Goal: Entertainment & Leisure: Consume media (video, audio)

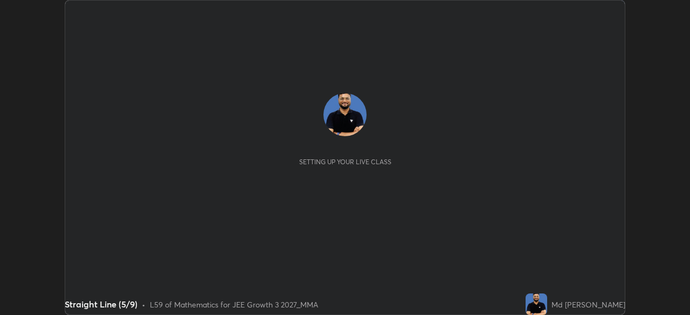
scroll to position [315, 690]
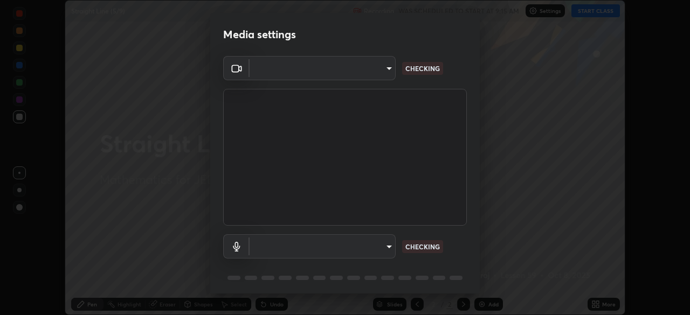
type input "f7d245abf0684c24fcfca86869c925f05e5e90ab47e824b3f573f0e27bb25b40"
type input "default"
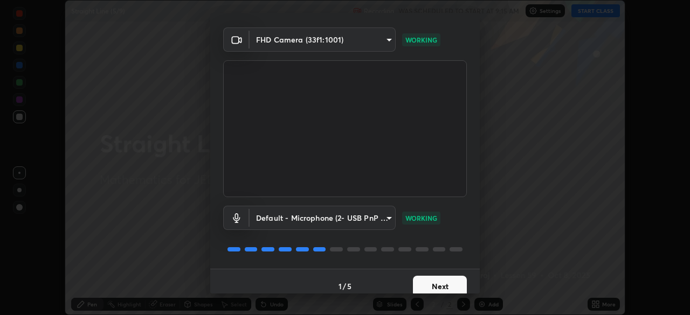
scroll to position [38, 0]
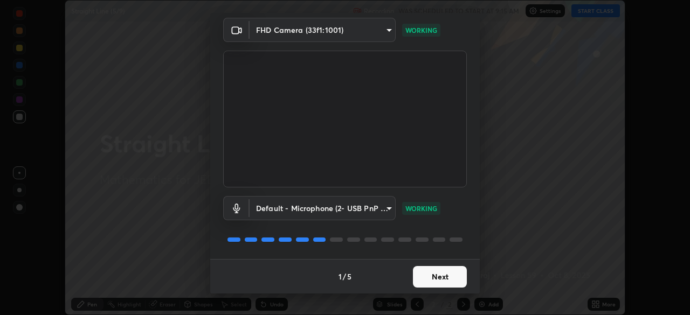
click at [429, 276] on button "Next" at bounding box center [440, 277] width 54 height 22
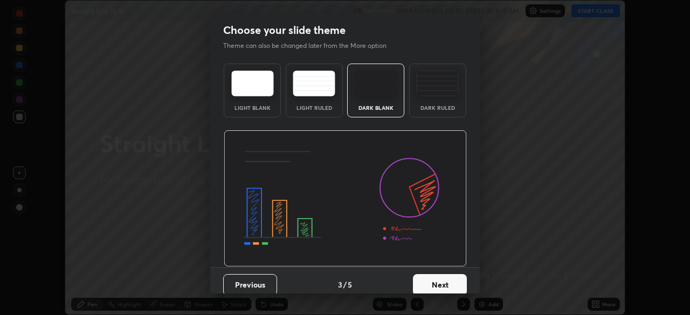
click at [428, 280] on button "Next" at bounding box center [440, 285] width 54 height 22
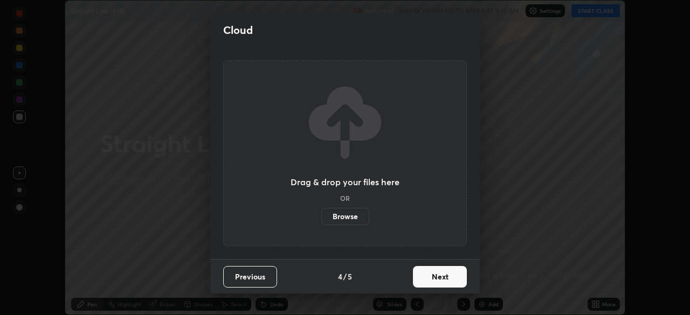
click at [429, 284] on button "Next" at bounding box center [440, 277] width 54 height 22
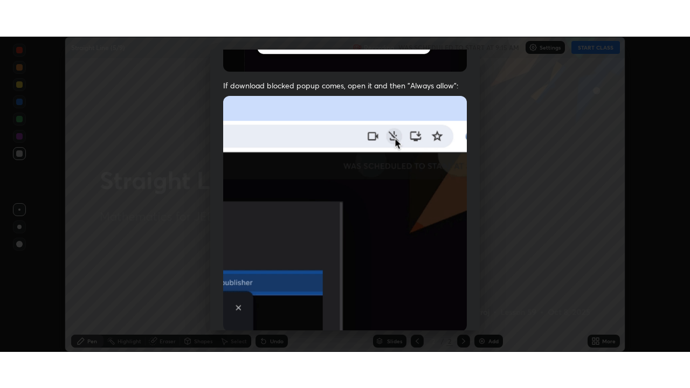
scroll to position [258, 0]
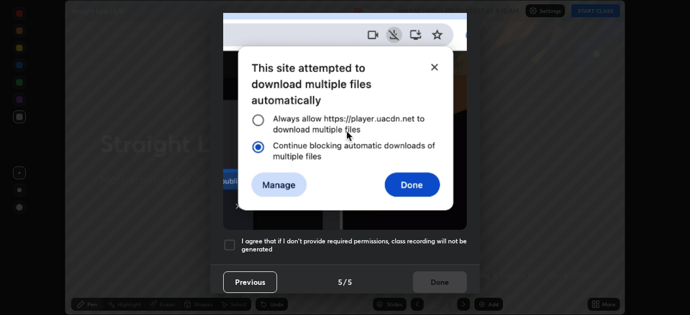
click at [413, 241] on h5 "I agree that if I don't provide required permissions, class recording will not …" at bounding box center [354, 245] width 225 height 17
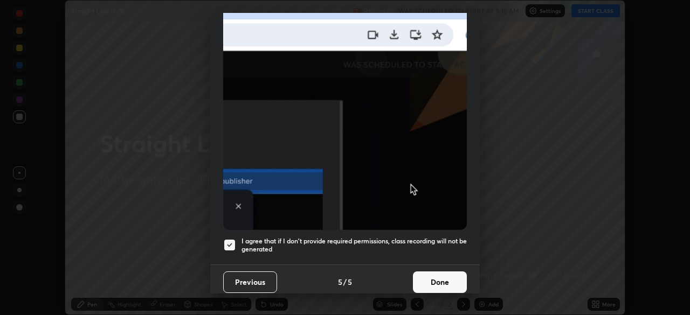
click at [433, 280] on button "Done" at bounding box center [440, 283] width 54 height 22
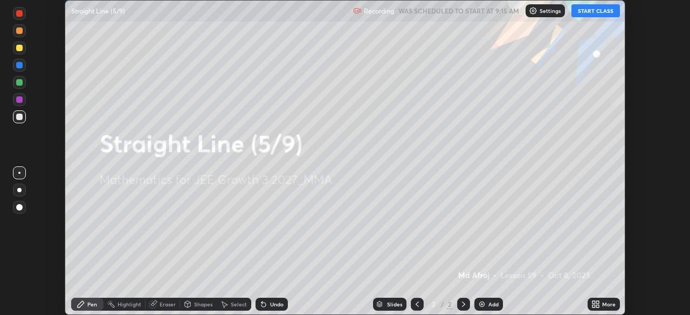
click at [597, 302] on icon at bounding box center [597, 302] width 3 height 3
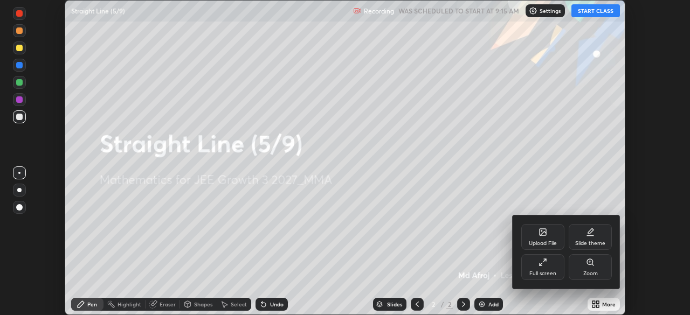
click at [541, 265] on icon at bounding box center [541, 265] width 2 height 2
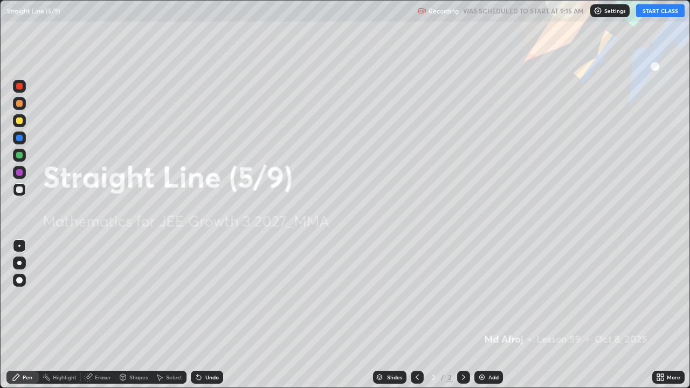
scroll to position [388, 690]
click at [658, 11] on button "START CLASS" at bounding box center [660, 10] width 49 height 13
click at [210, 315] on div "Undo" at bounding box center [211, 377] width 13 height 5
click at [483, 315] on img at bounding box center [482, 377] width 9 height 9
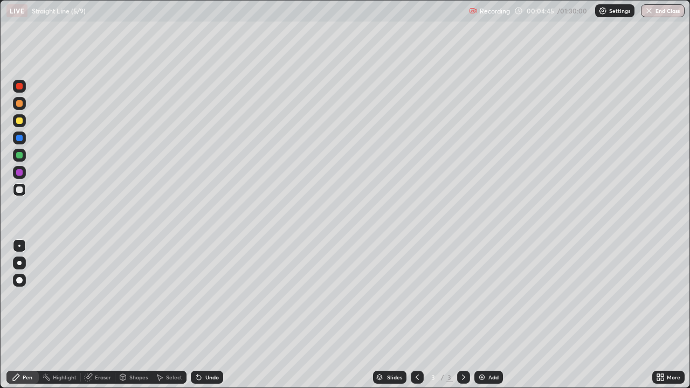
click at [20, 121] on div at bounding box center [19, 121] width 6 height 6
click at [207, 315] on div "Undo" at bounding box center [211, 377] width 13 height 5
click at [208, 315] on div "Undo" at bounding box center [207, 377] width 32 height 13
click at [483, 315] on img at bounding box center [482, 377] width 9 height 9
click at [481, 315] on img at bounding box center [482, 377] width 9 height 9
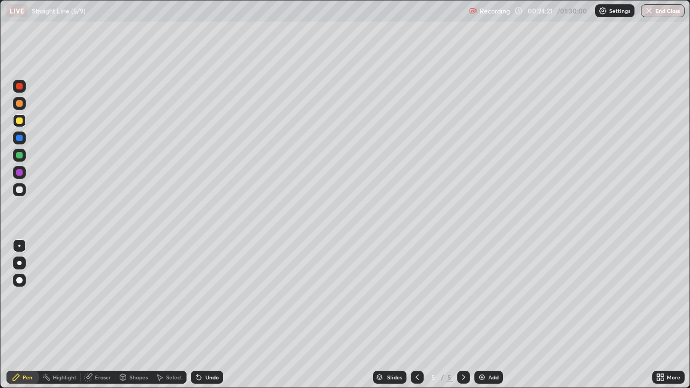
click at [416, 315] on icon at bounding box center [417, 377] width 9 height 9
click at [457, 315] on div at bounding box center [463, 377] width 13 height 13
click at [458, 315] on div at bounding box center [463, 377] width 13 height 13
click at [411, 315] on div at bounding box center [417, 377] width 13 height 13
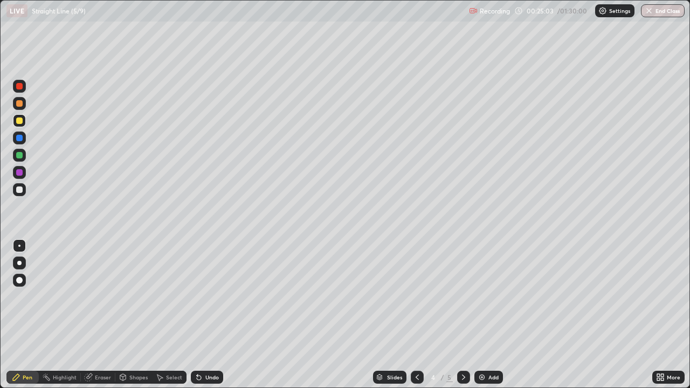
click at [457, 315] on div at bounding box center [463, 377] width 13 height 13
click at [197, 315] on icon at bounding box center [197, 375] width 1 height 1
click at [197, 315] on icon at bounding box center [199, 377] width 9 height 9
click at [199, 315] on icon at bounding box center [199, 378] width 4 height 4
click at [197, 315] on icon at bounding box center [199, 378] width 4 height 4
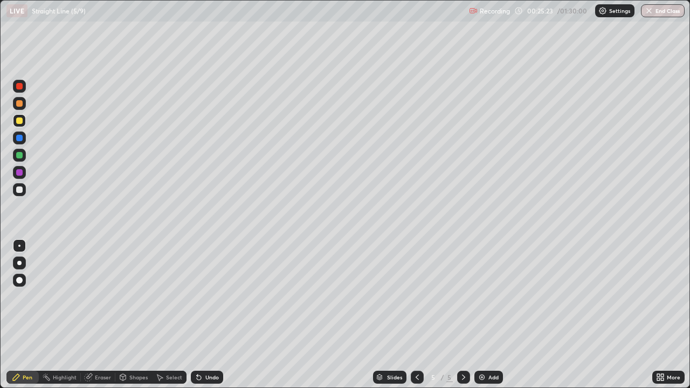
click at [201, 315] on icon at bounding box center [199, 377] width 9 height 9
click at [201, 315] on div "Undo" at bounding box center [207, 377] width 32 height 13
click at [202, 315] on div "Undo" at bounding box center [207, 377] width 32 height 13
click at [203, 315] on div "Undo" at bounding box center [207, 377] width 32 height 13
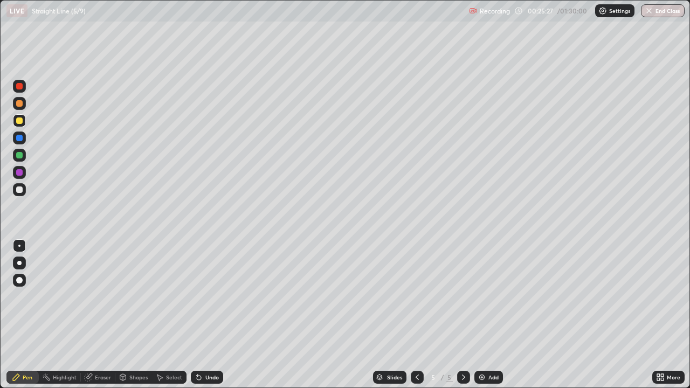
click at [411, 315] on div at bounding box center [417, 377] width 13 height 13
click at [21, 140] on div at bounding box center [19, 138] width 6 height 6
click at [416, 315] on icon at bounding box center [417, 377] width 9 height 9
click at [457, 315] on div at bounding box center [463, 377] width 13 height 13
click at [458, 315] on div at bounding box center [463, 377] width 13 height 13
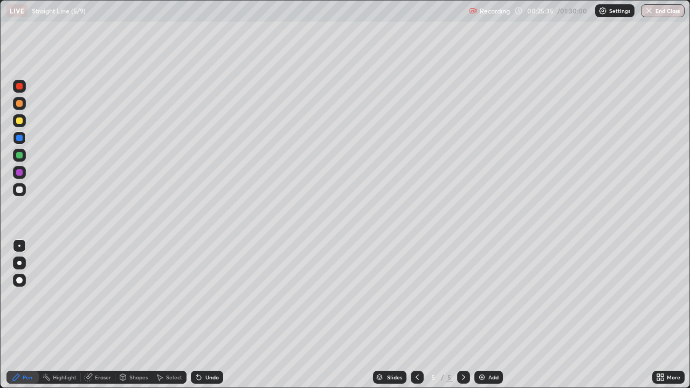
click at [15, 121] on div at bounding box center [19, 120] width 13 height 13
click at [416, 315] on icon at bounding box center [417, 377] width 9 height 9
click at [462, 315] on icon at bounding box center [463, 377] width 9 height 9
click at [484, 315] on img at bounding box center [482, 377] width 9 height 9
click at [20, 121] on div at bounding box center [19, 121] width 6 height 6
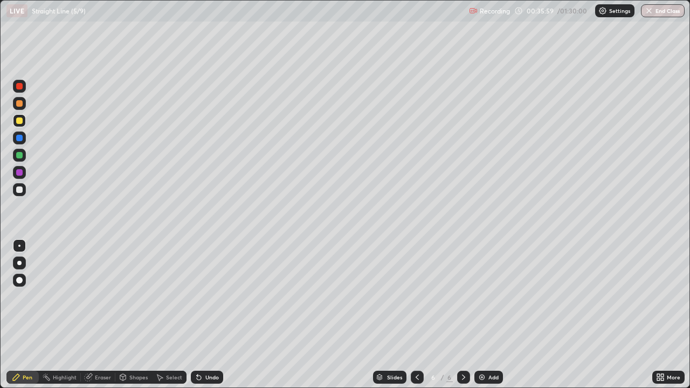
click at [486, 315] on div "Add" at bounding box center [488, 377] width 29 height 13
click at [214, 315] on div "Undo" at bounding box center [211, 377] width 13 height 5
click at [19, 103] on div at bounding box center [19, 103] width 6 height 6
click at [484, 315] on img at bounding box center [482, 377] width 9 height 9
click at [411, 315] on div at bounding box center [417, 377] width 13 height 13
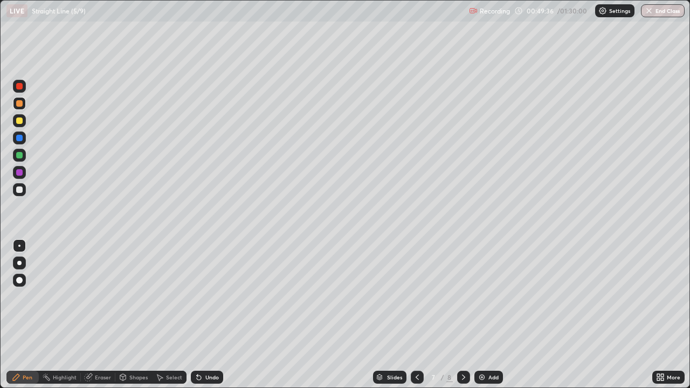
click at [463, 315] on icon at bounding box center [463, 377] width 9 height 9
click at [415, 315] on icon at bounding box center [417, 377] width 9 height 9
click at [461, 315] on icon at bounding box center [463, 377] width 9 height 9
click at [416, 315] on icon at bounding box center [417, 377] width 9 height 9
click at [463, 315] on icon at bounding box center [463, 377] width 9 height 9
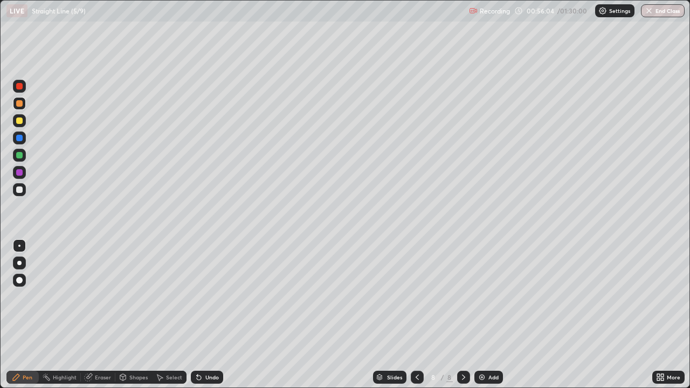
click at [488, 315] on div "Add" at bounding box center [493, 377] width 10 height 5
click at [20, 85] on div at bounding box center [19, 86] width 6 height 6
click at [17, 190] on div at bounding box center [19, 190] width 6 height 6
click at [163, 315] on icon at bounding box center [159, 377] width 9 height 9
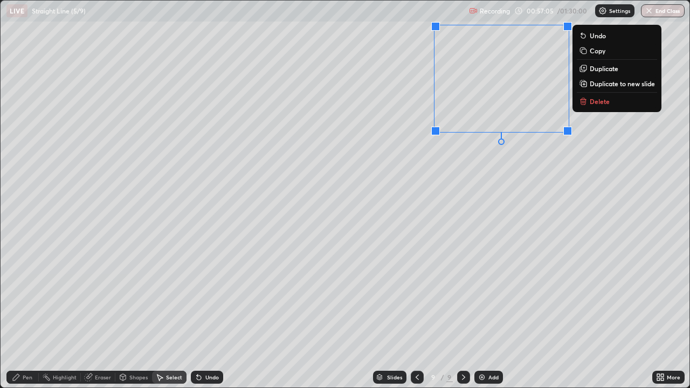
click at [27, 315] on div "Pen" at bounding box center [28, 377] width 10 height 5
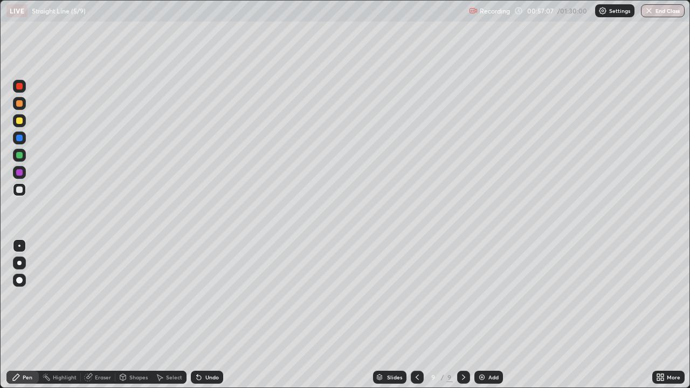
click at [19, 86] on div at bounding box center [19, 86] width 6 height 6
click at [19, 190] on div at bounding box center [19, 190] width 6 height 6
click at [200, 315] on icon at bounding box center [199, 377] width 9 height 9
click at [488, 315] on div "Add" at bounding box center [493, 377] width 10 height 5
click at [20, 155] on div at bounding box center [19, 155] width 6 height 6
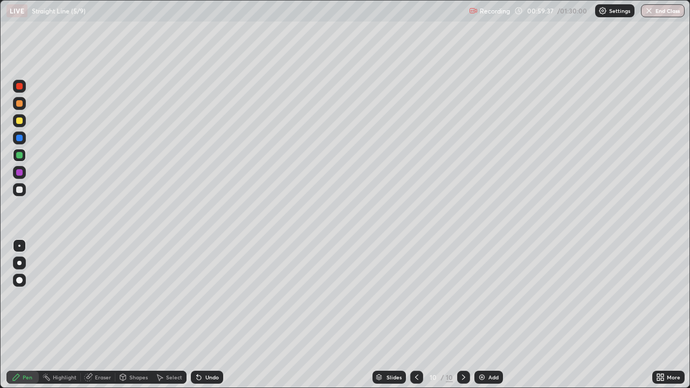
click at [18, 189] on div at bounding box center [19, 190] width 6 height 6
click at [19, 82] on div at bounding box center [19, 86] width 13 height 13
click at [20, 190] on div at bounding box center [19, 190] width 6 height 6
click at [416, 315] on icon at bounding box center [416, 377] width 9 height 9
click at [462, 315] on icon at bounding box center [463, 377] width 9 height 9
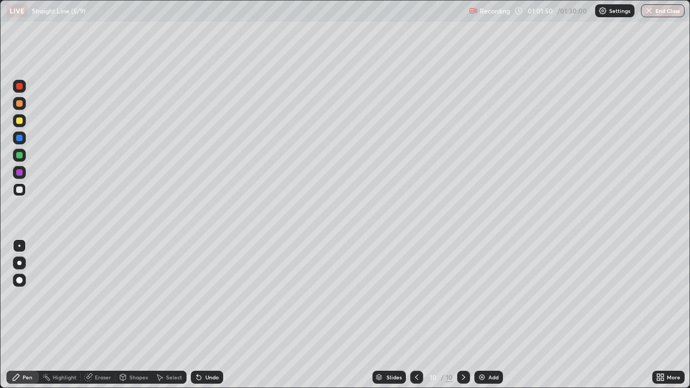
click at [415, 315] on div at bounding box center [416, 377] width 13 height 13
click at [463, 315] on icon at bounding box center [463, 377] width 9 height 9
click at [484, 315] on img at bounding box center [482, 377] width 9 height 9
click at [22, 121] on div at bounding box center [19, 121] width 6 height 6
click at [203, 315] on div "Undo" at bounding box center [207, 377] width 32 height 13
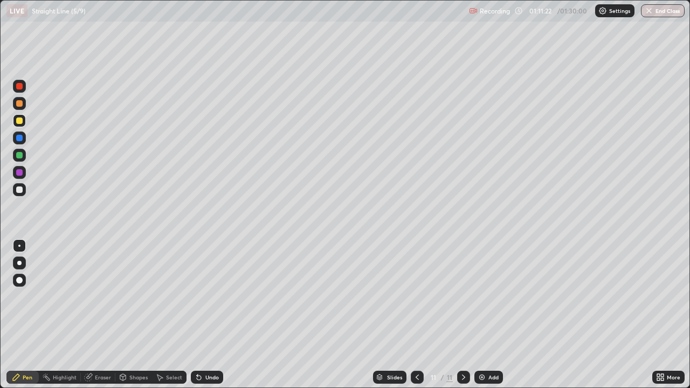
click at [202, 315] on div "Undo" at bounding box center [207, 377] width 32 height 13
click at [201, 315] on div "Undo" at bounding box center [207, 377] width 32 height 13
click at [203, 315] on div "Undo" at bounding box center [207, 377] width 32 height 13
click at [206, 315] on div "Undo" at bounding box center [207, 377] width 32 height 13
click at [485, 315] on img at bounding box center [482, 377] width 9 height 9
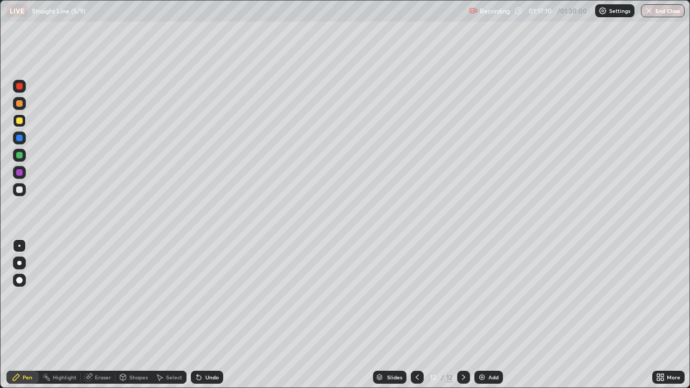
click at [416, 315] on icon at bounding box center [417, 377] width 9 height 9
click at [415, 315] on icon at bounding box center [417, 377] width 9 height 9
click at [416, 315] on icon at bounding box center [417, 377] width 9 height 9
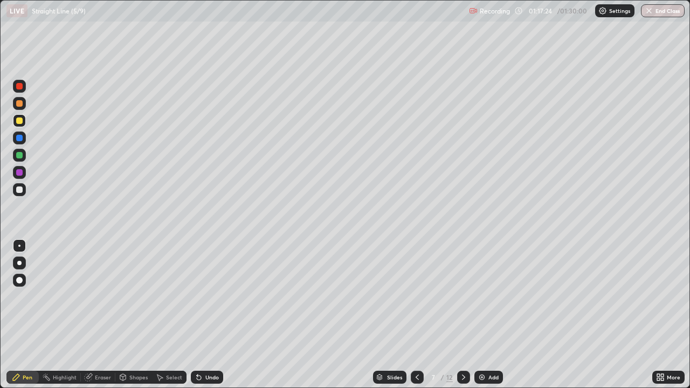
click at [463, 315] on icon at bounding box center [463, 377] width 9 height 9
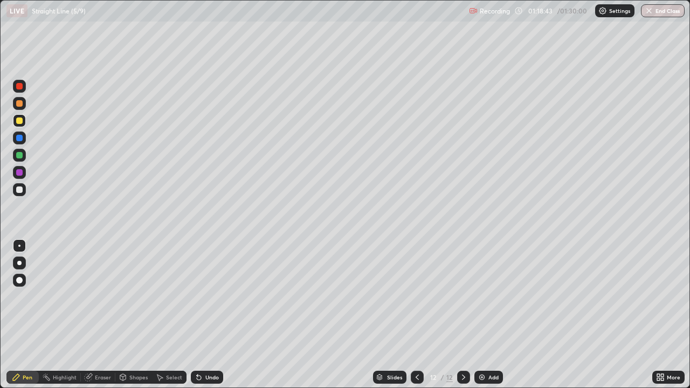
click at [417, 315] on icon at bounding box center [417, 377] width 9 height 9
click at [457, 315] on div at bounding box center [463, 377] width 13 height 13
click at [485, 315] on div "Add" at bounding box center [488, 377] width 29 height 13
click at [207, 315] on div "Undo" at bounding box center [211, 377] width 13 height 5
click at [206, 315] on div "Undo" at bounding box center [211, 377] width 13 height 5
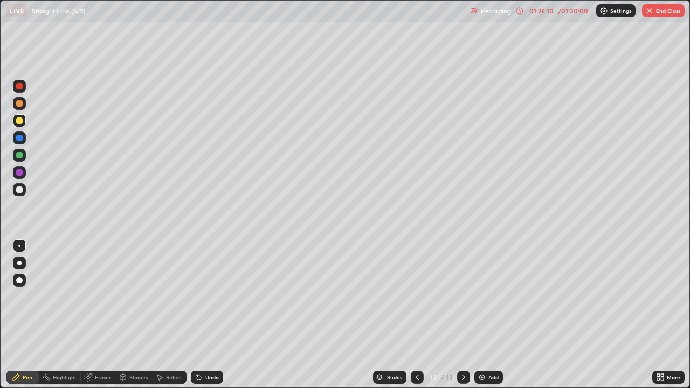
click at [204, 315] on div "Undo" at bounding box center [207, 377] width 32 height 13
click at [203, 315] on div "Undo" at bounding box center [207, 377] width 32 height 13
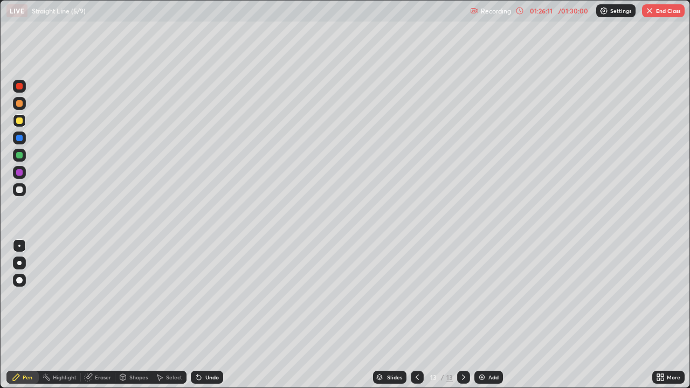
click at [202, 315] on div "Undo" at bounding box center [207, 377] width 32 height 13
click at [209, 315] on div "Undo" at bounding box center [211, 377] width 13 height 5
click at [208, 315] on div "Undo" at bounding box center [211, 377] width 13 height 5
click at [95, 315] on div "Eraser" at bounding box center [103, 377] width 16 height 5
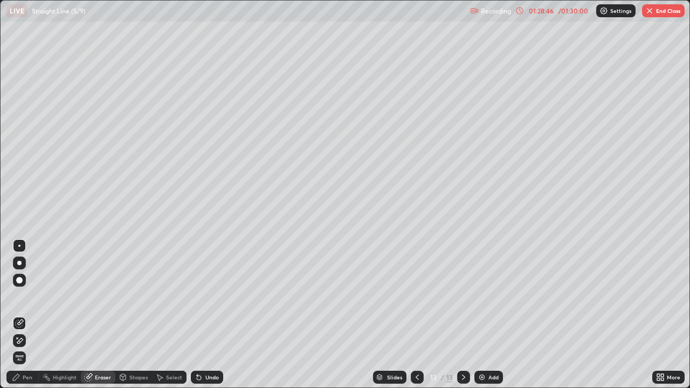
click at [21, 315] on div "Pen" at bounding box center [22, 377] width 32 height 13
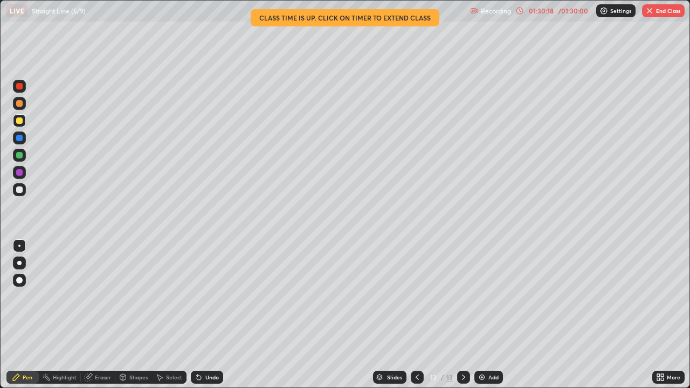
click at [660, 10] on button "End Class" at bounding box center [663, 10] width 43 height 13
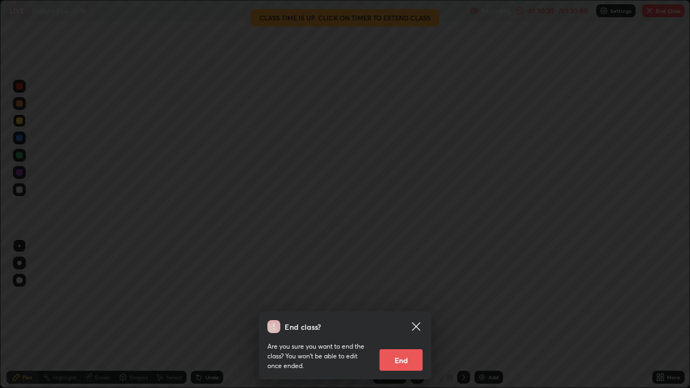
click at [405, 315] on button "End" at bounding box center [401, 360] width 43 height 22
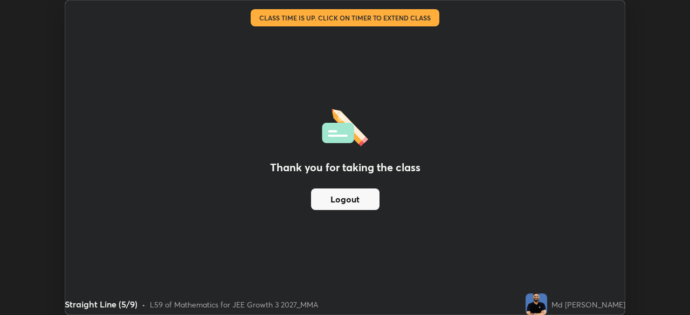
scroll to position [315, 690]
